Goal: Task Accomplishment & Management: Use online tool/utility

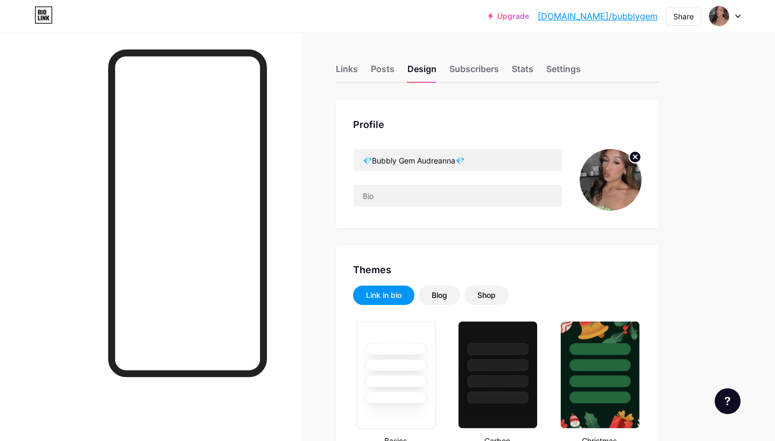
type input "#ffffff"
type input "#000000"
click at [359, 60] on div "Links Posts Design Subscribers Stats Settings" at bounding box center [497, 64] width 323 height 38
click at [352, 68] on div "Links" at bounding box center [347, 71] width 22 height 19
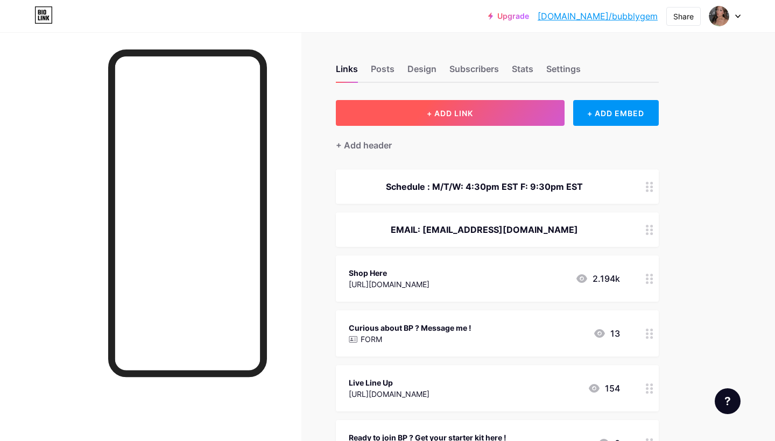
click at [494, 110] on button "+ ADD LINK" at bounding box center [450, 113] width 229 height 26
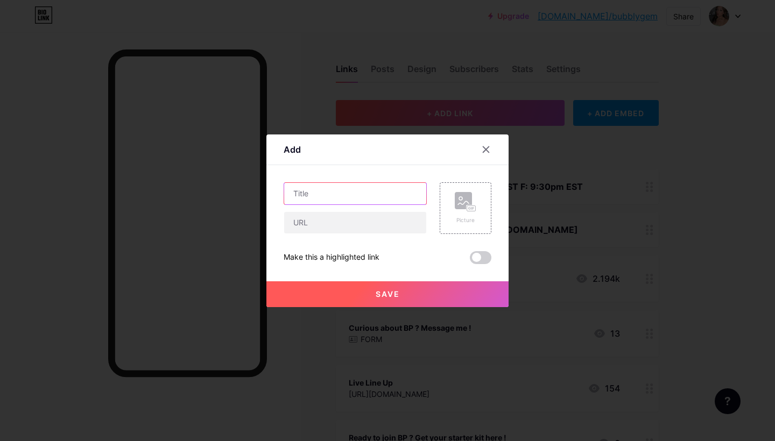
click at [330, 186] on input "text" at bounding box center [355, 194] width 142 height 22
type input "[DATE] Stacks Preorder"
click at [357, 222] on input "text" at bounding box center [355, 223] width 142 height 22
paste input "[URL][DOMAIN_NAME]"
type input "[URL][DOMAIN_NAME]"
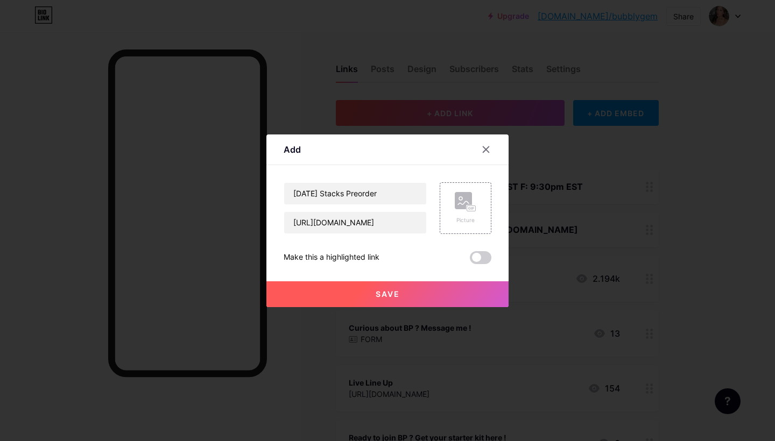
click at [436, 290] on button "Save" at bounding box center [387, 294] width 242 height 26
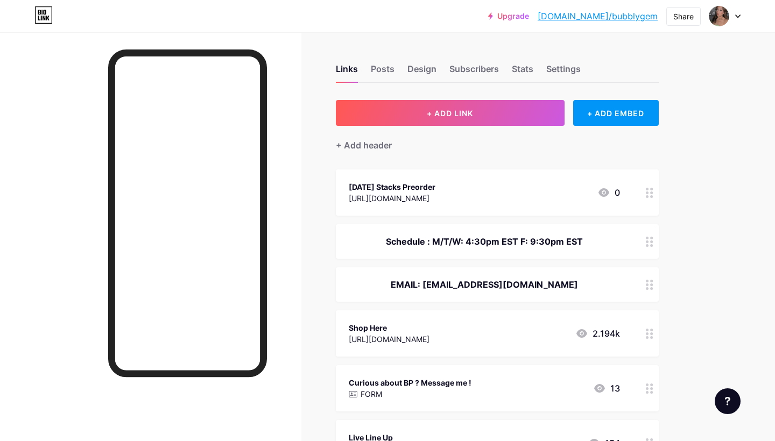
click at [650, 192] on icon at bounding box center [650, 193] width 8 height 10
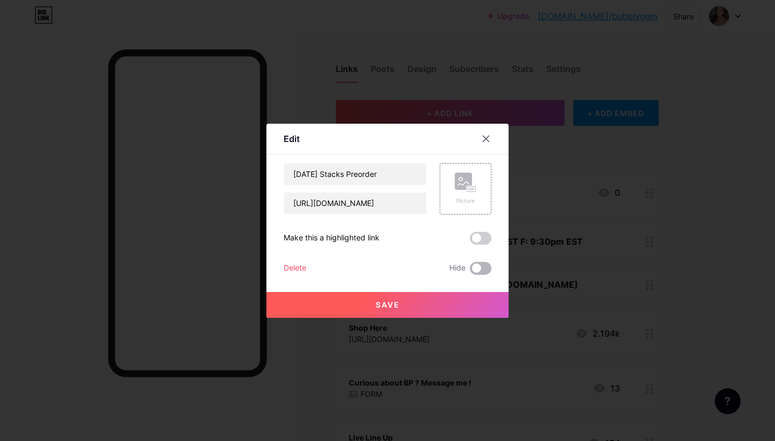
click at [479, 268] on span at bounding box center [481, 268] width 22 height 13
click at [470, 271] on input "checkbox" at bounding box center [470, 271] width 0 height 0
click at [434, 302] on button "Save" at bounding box center [387, 305] width 242 height 26
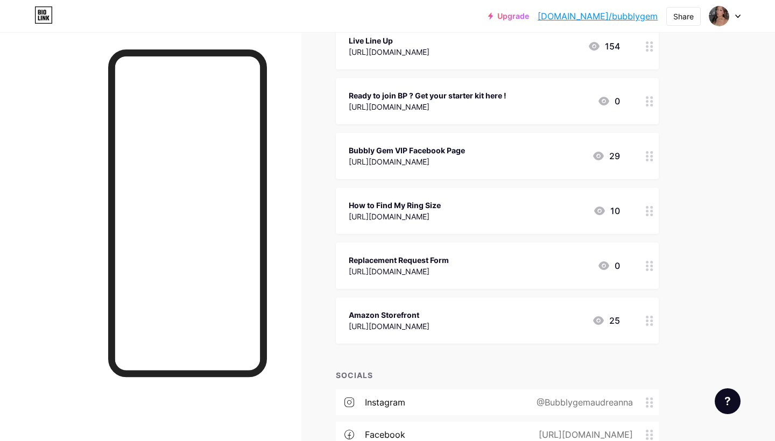
scroll to position [398, 0]
click at [652, 45] on circle at bounding box center [651, 46] width 3 height 3
click at [481, 274] on span at bounding box center [481, 268] width 22 height 13
click at [470, 271] on input "checkbox" at bounding box center [470, 271] width 0 height 0
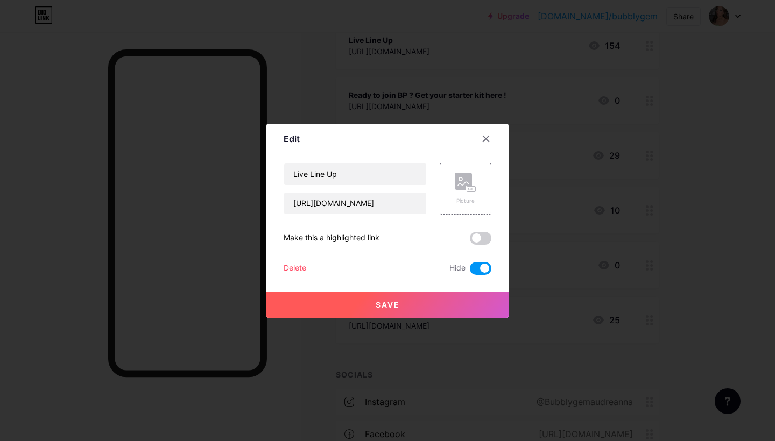
click at [434, 315] on button "Save" at bounding box center [387, 305] width 242 height 26
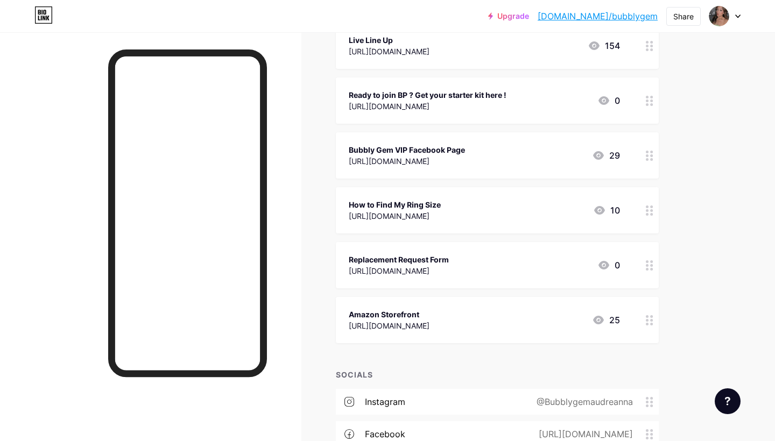
click at [327, 258] on div "Links Posts Design Subscribers Stats Settings + ADD LINK + ADD EMBED + Add head…" at bounding box center [352, 84] width 704 height 898
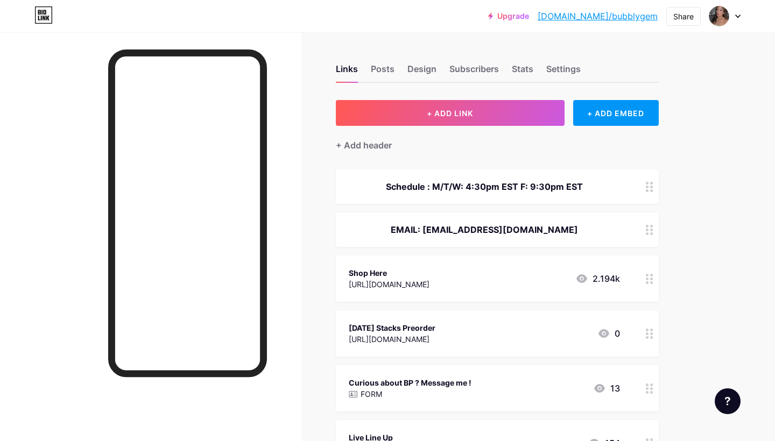
scroll to position [0, 0]
